Goal: Contribute content

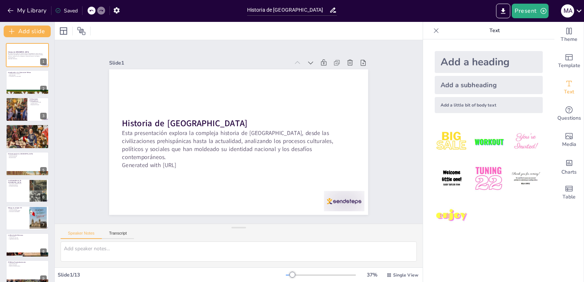
click at [434, 30] on icon at bounding box center [436, 30] width 5 height 5
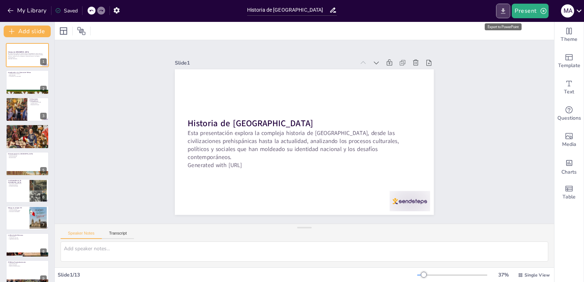
click at [503, 12] on icon "Export to PowerPoint" at bounding box center [504, 11] width 8 height 8
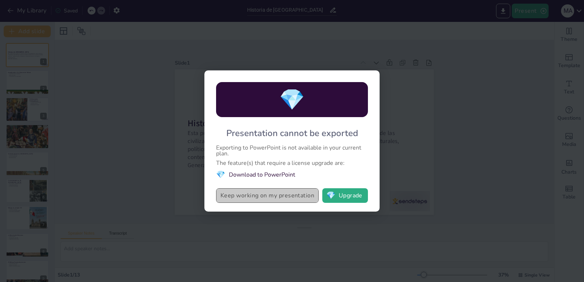
click at [276, 195] on button "Keep working on my presentation" at bounding box center [267, 195] width 103 height 15
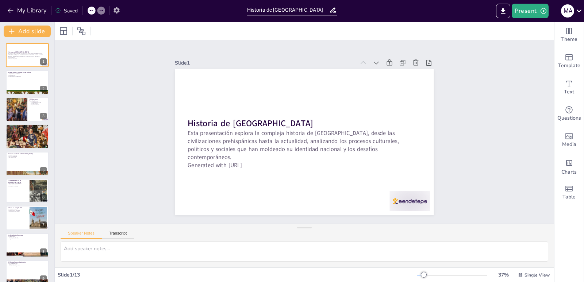
click at [115, 11] on icon "button" at bounding box center [117, 10] width 6 height 6
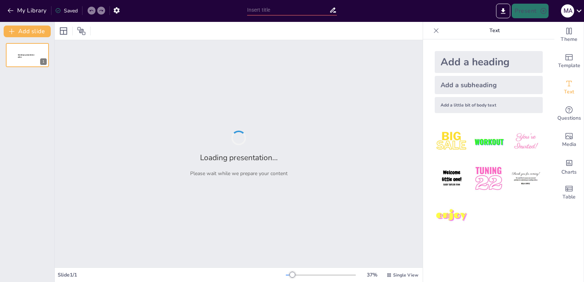
type input "Historia de [GEOGRAPHIC_DATA]"
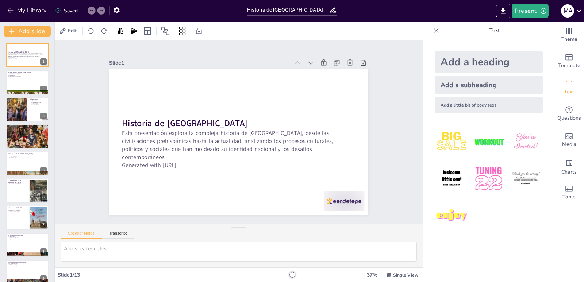
click at [433, 31] on icon at bounding box center [436, 30] width 7 height 7
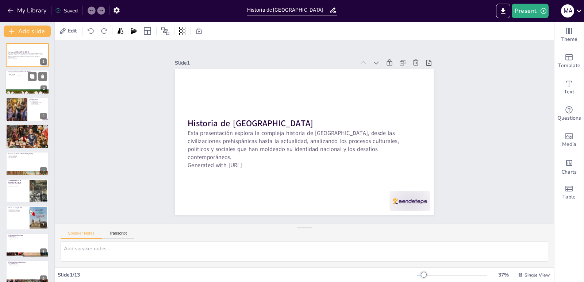
click at [15, 81] on div at bounding box center [27, 82] width 44 height 25
type textarea "La historia es fundamental para entender nuestras raíces y cómo se ha formado l…"
